Goal: Task Accomplishment & Management: Use online tool/utility

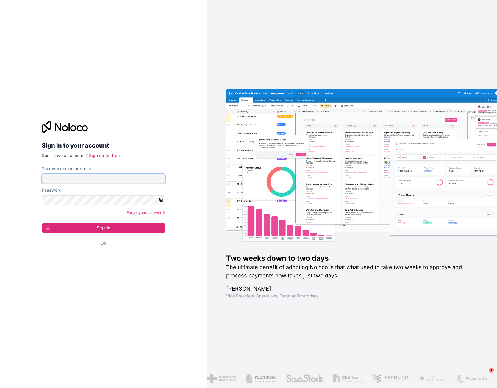
click at [103, 182] on input "Your work email address" at bounding box center [104, 179] width 124 height 10
type input "**********"
click at [104, 224] on button "Sign in" at bounding box center [104, 228] width 124 height 10
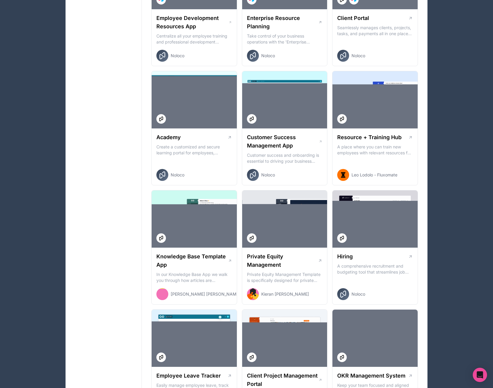
scroll to position [716, 0]
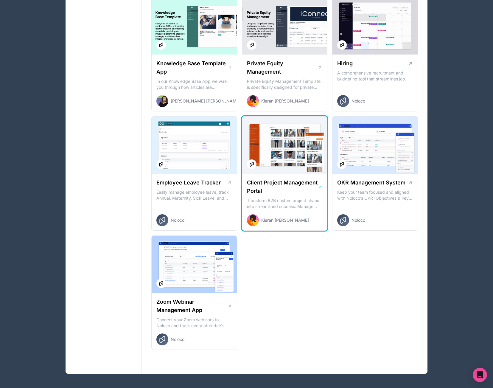
click at [289, 177] on div "Client Project Management Portal Transform B2B custom project chaos into stream…" at bounding box center [284, 202] width 85 height 57
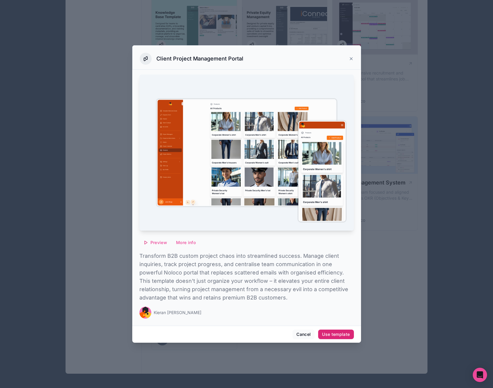
click at [330, 333] on div "Use template" at bounding box center [336, 333] width 28 height 5
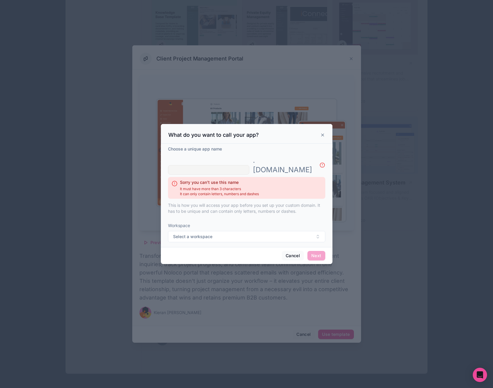
click at [247, 167] on input "text" at bounding box center [208, 170] width 81 height 10
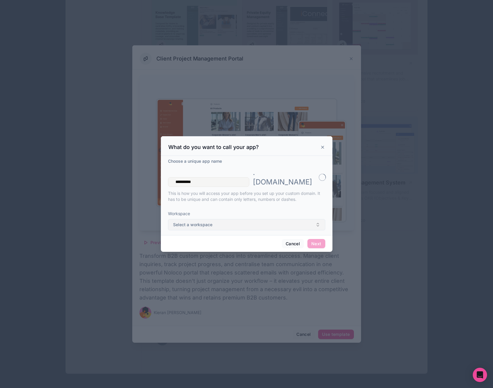
type input "**********"
click at [244, 220] on button "Select a workspace" at bounding box center [246, 224] width 157 height 11
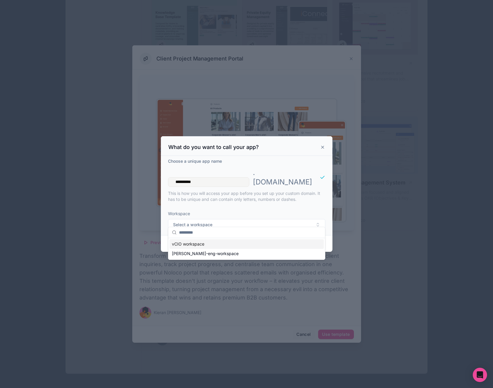
click at [232, 244] on div "vCIO workspace" at bounding box center [246, 244] width 154 height 10
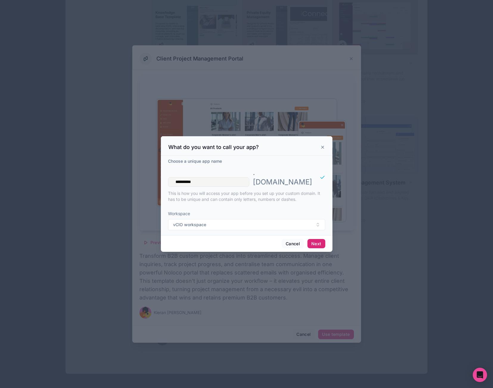
click at [320, 239] on button "Next" at bounding box center [316, 244] width 18 height 10
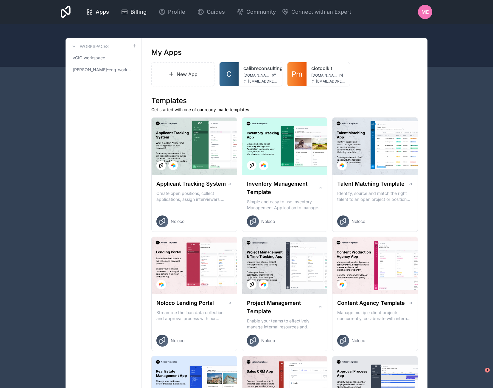
click at [146, 13] on span "Billing" at bounding box center [138, 12] width 16 height 8
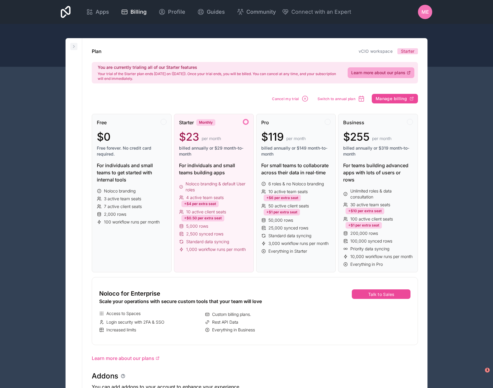
click at [71, 46] on button at bounding box center [73, 46] width 7 height 7
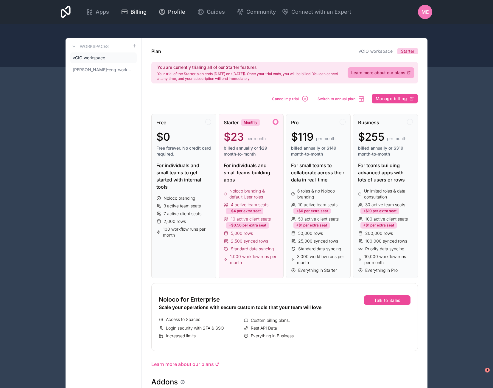
click at [185, 10] on span "Profile" at bounding box center [176, 12] width 17 height 8
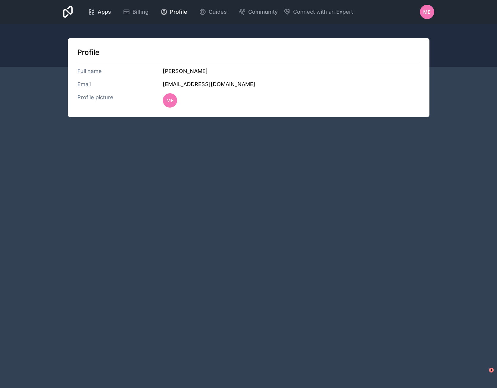
click at [111, 15] on div "Apps" at bounding box center [99, 12] width 23 height 8
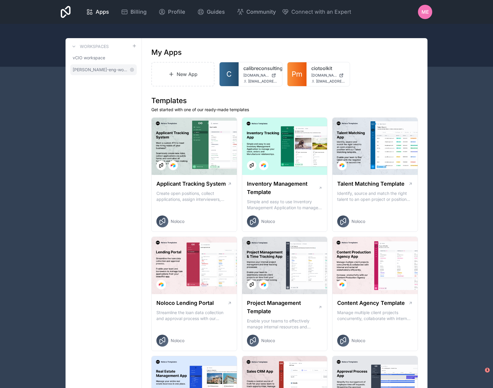
click at [116, 67] on span "[PERSON_NAME]-eng-workspace" at bounding box center [100, 70] width 54 height 6
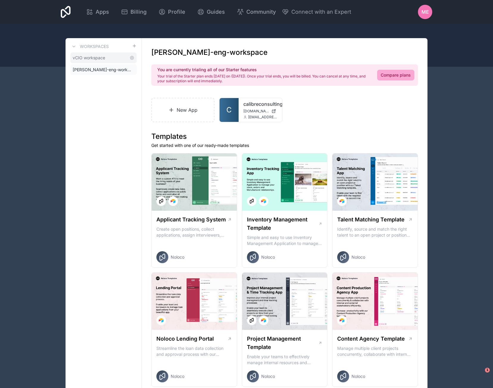
click at [116, 61] on link "vCIO workspace" at bounding box center [103, 57] width 66 height 11
click at [131, 59] on icon at bounding box center [131, 57] width 5 height 5
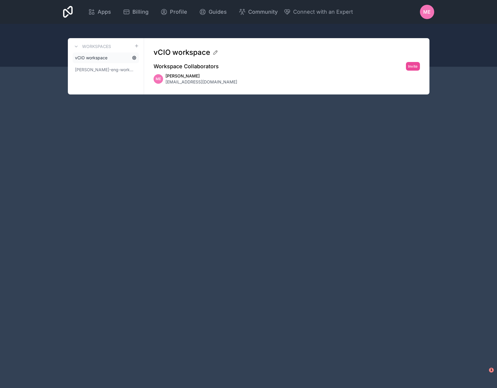
click at [134, 58] on icon at bounding box center [134, 57] width 5 height 5
click at [240, 84] on div "ME [PERSON_NAME] [EMAIL_ADDRESS][DOMAIN_NAME]" at bounding box center [287, 79] width 266 height 12
click at [104, 66] on link "[PERSON_NAME]-eng-workspace" at bounding box center [106, 69] width 66 height 11
click at [105, 59] on span "vCIO workspace" at bounding box center [91, 58] width 32 height 6
click at [187, 11] on span "Profile" at bounding box center [178, 12] width 17 height 8
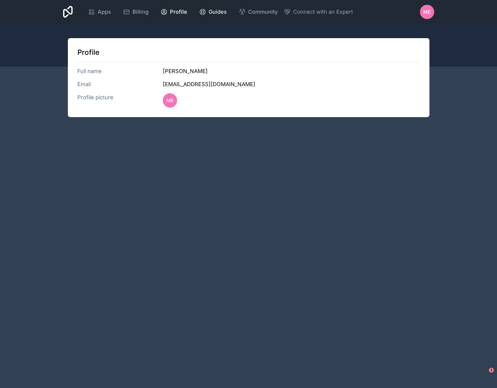
click at [227, 11] on span "Guides" at bounding box center [218, 12] width 18 height 8
click at [111, 13] on span "Apps" at bounding box center [104, 12] width 13 height 8
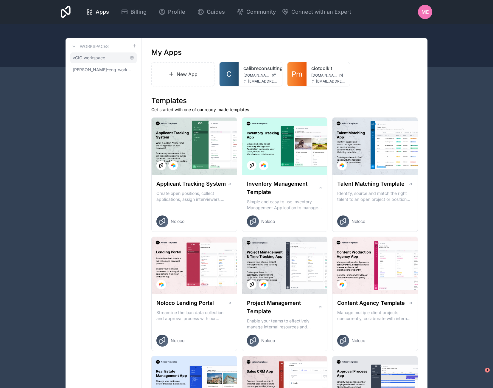
click at [100, 55] on span "vCIO workspace" at bounding box center [89, 58] width 32 height 6
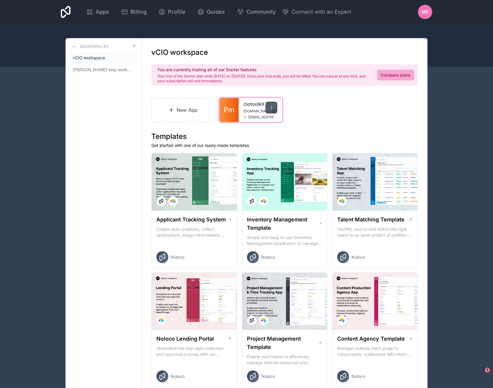
click at [269, 107] on icon at bounding box center [271, 107] width 5 height 5
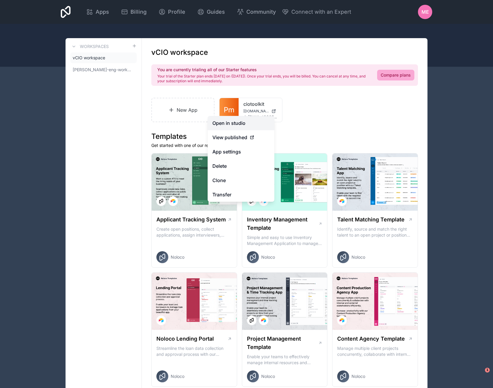
click at [255, 125] on link "Open in studio" at bounding box center [240, 123] width 67 height 14
